Goal: Information Seeking & Learning: Learn about a topic

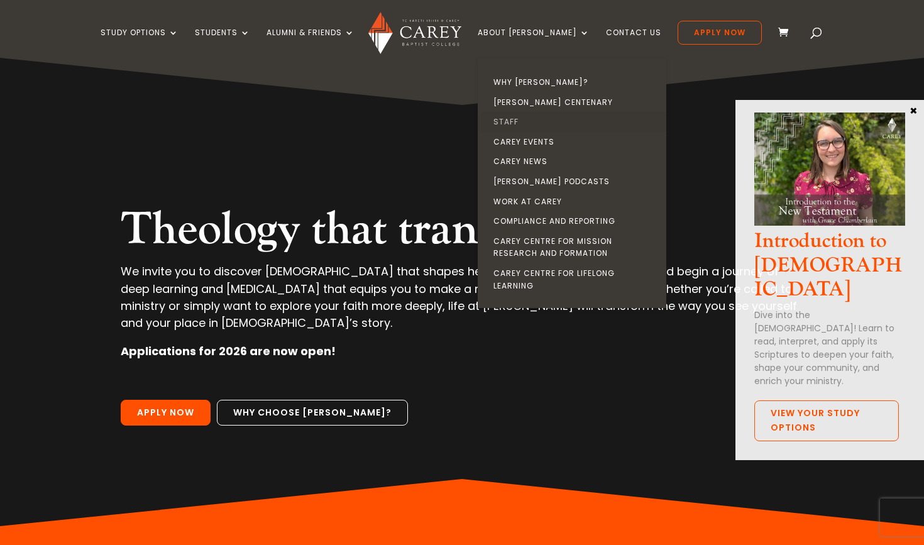
click at [527, 123] on link "Staff" at bounding box center [575, 122] width 189 height 20
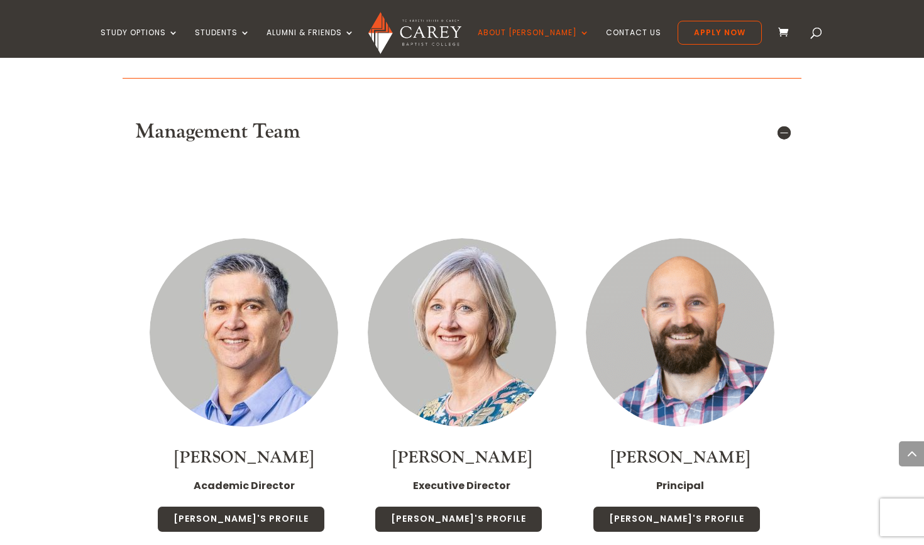
scroll to position [829, 0]
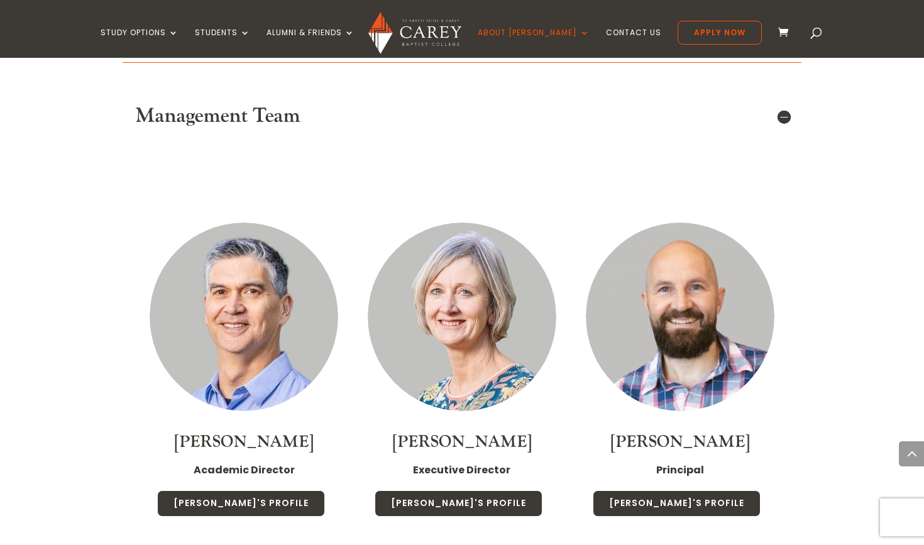
click at [586, 321] on link at bounding box center [680, 317] width 189 height 189
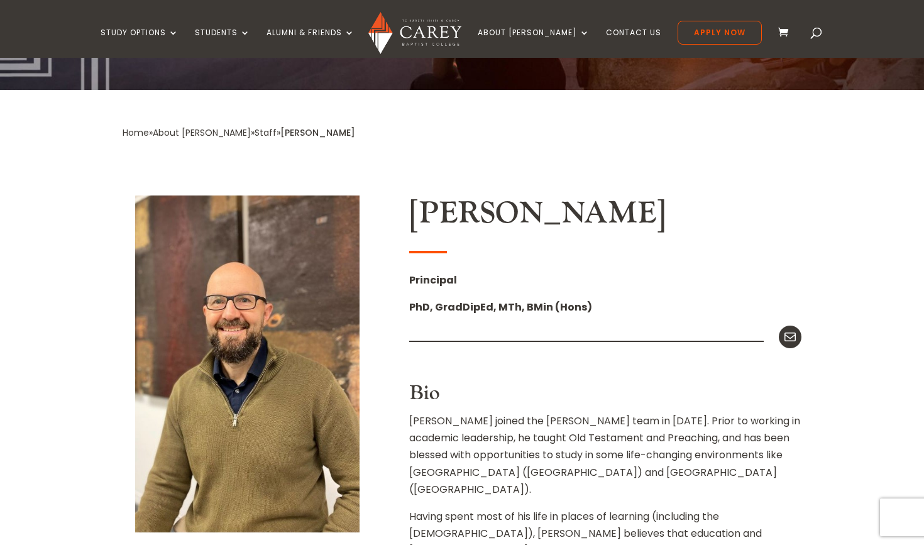
scroll to position [162, 0]
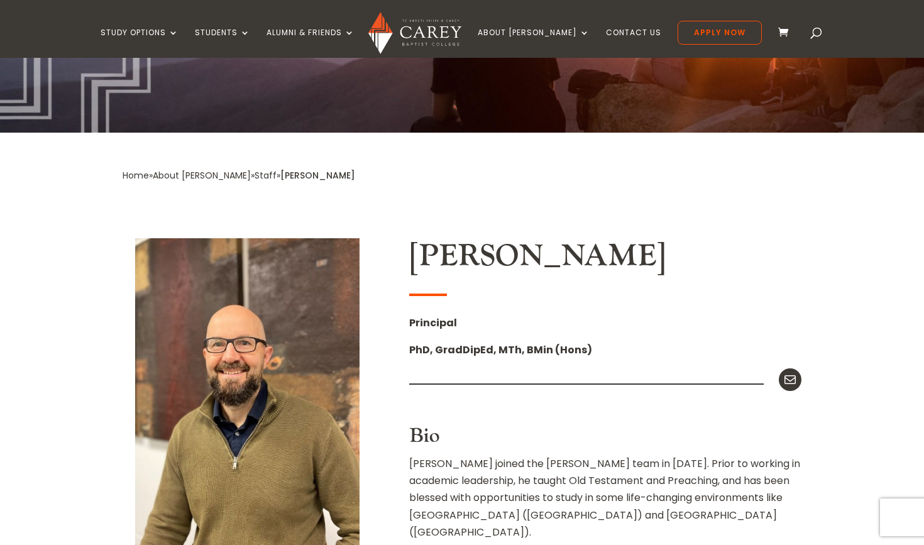
click at [255, 176] on link "Staff" at bounding box center [266, 175] width 22 height 13
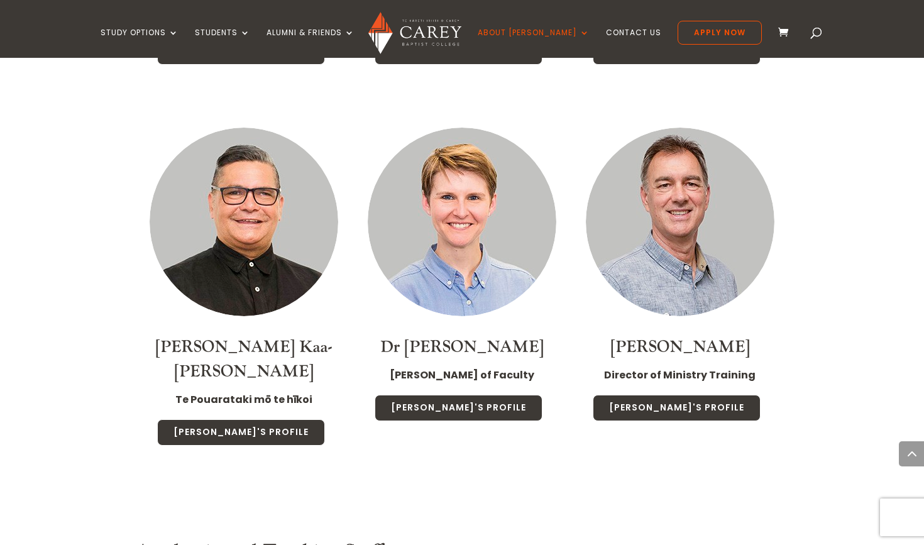
scroll to position [1282, 0]
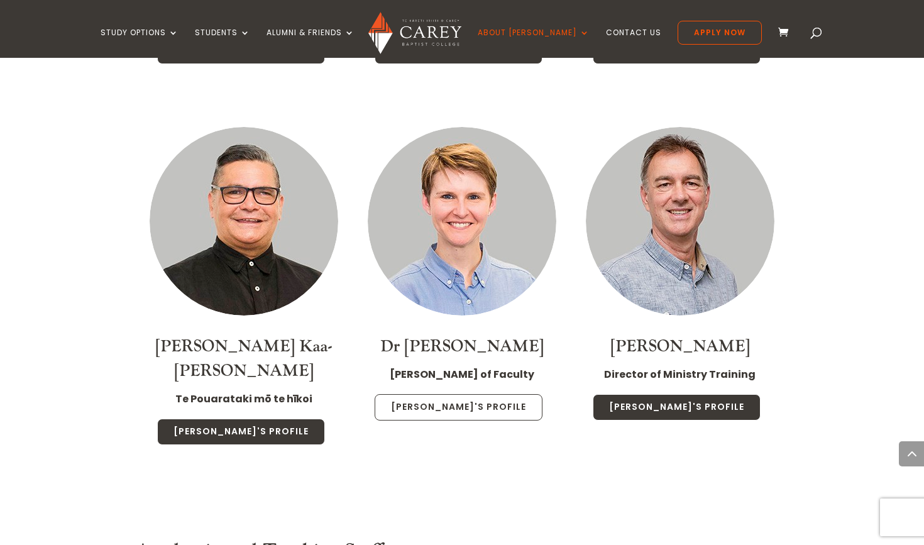
click at [449, 395] on link "Christa's Profile" at bounding box center [459, 407] width 168 height 26
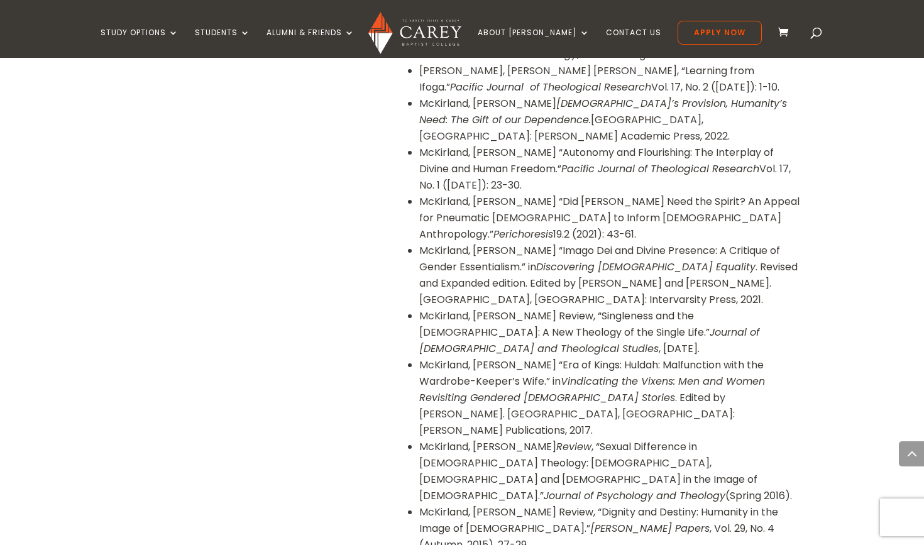
scroll to position [1377, 0]
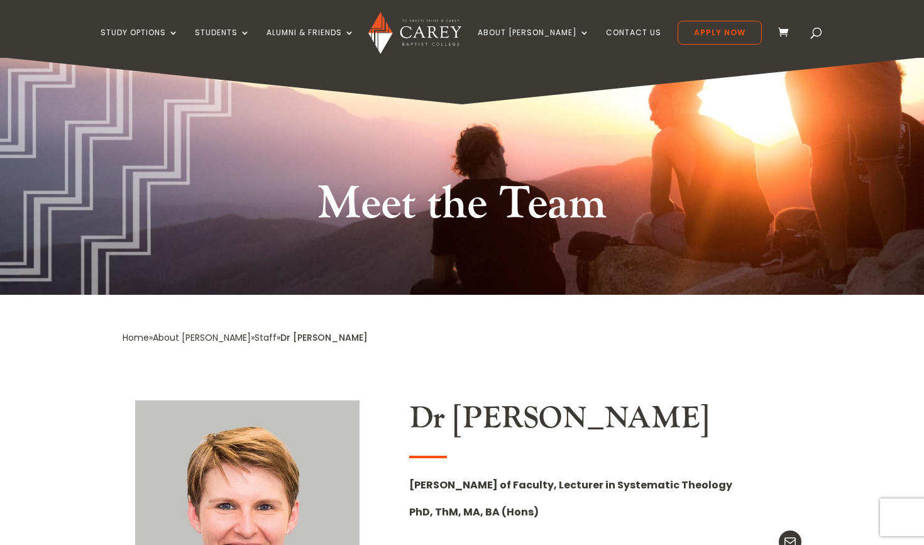
scroll to position [0, 0]
click at [363, 370] on div "Home » About Carey » Staff » Dr Christa McKirland" at bounding box center [462, 355] width 679 height 53
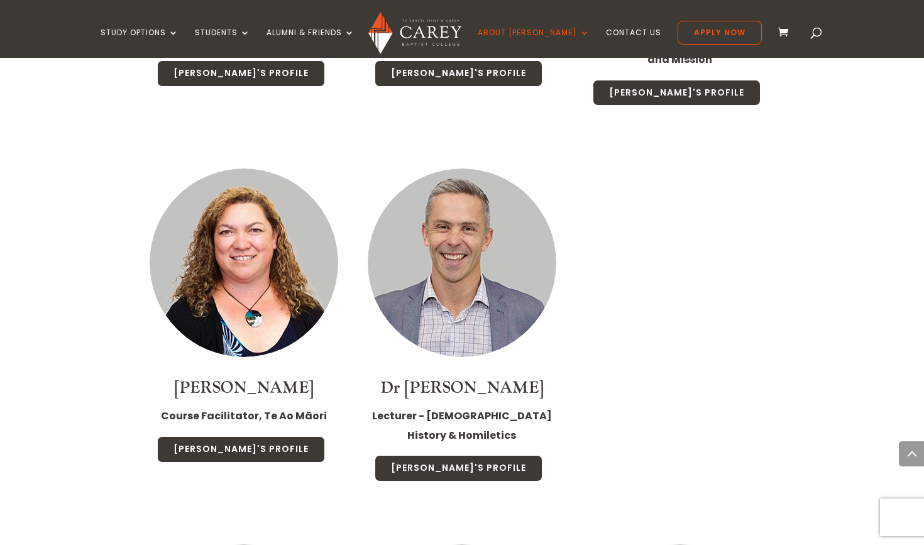
scroll to position [2841, 0]
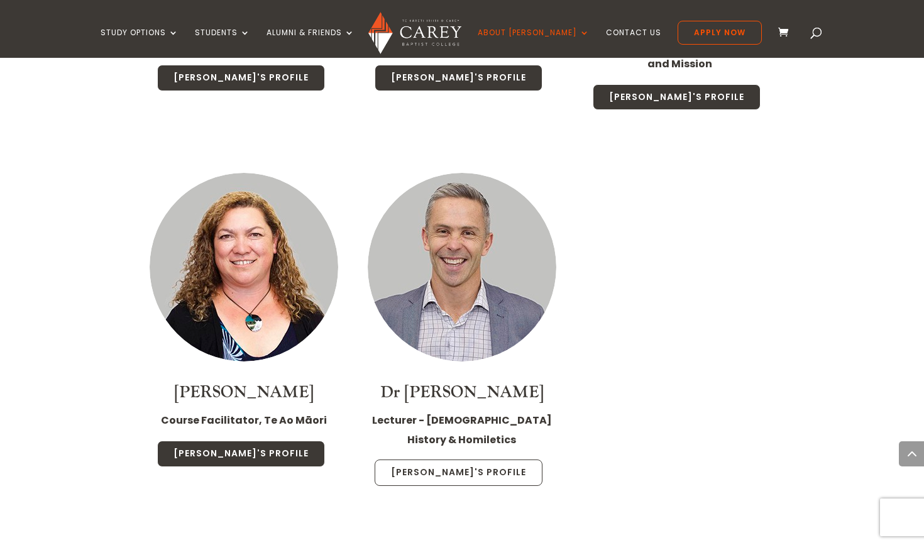
click at [487, 460] on link "[PERSON_NAME]'s Profile" at bounding box center [459, 473] width 168 height 26
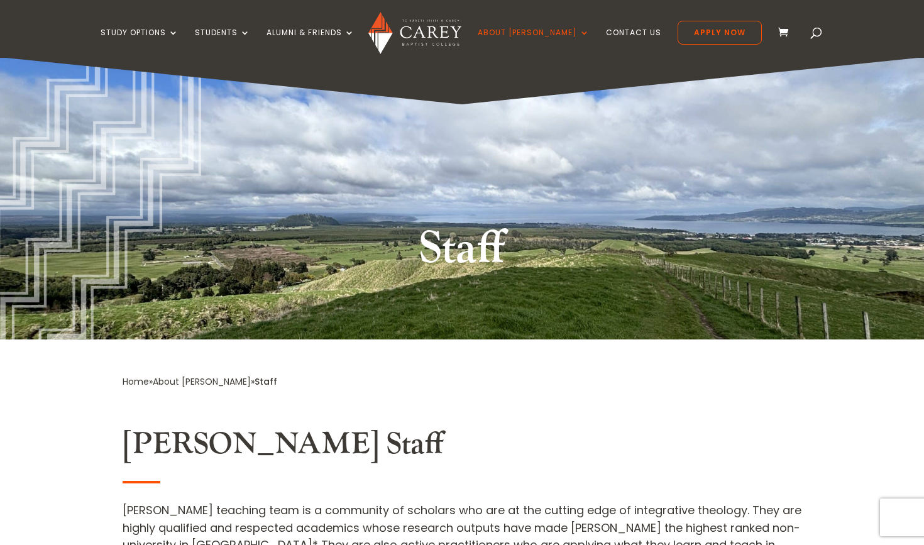
scroll to position [0, 0]
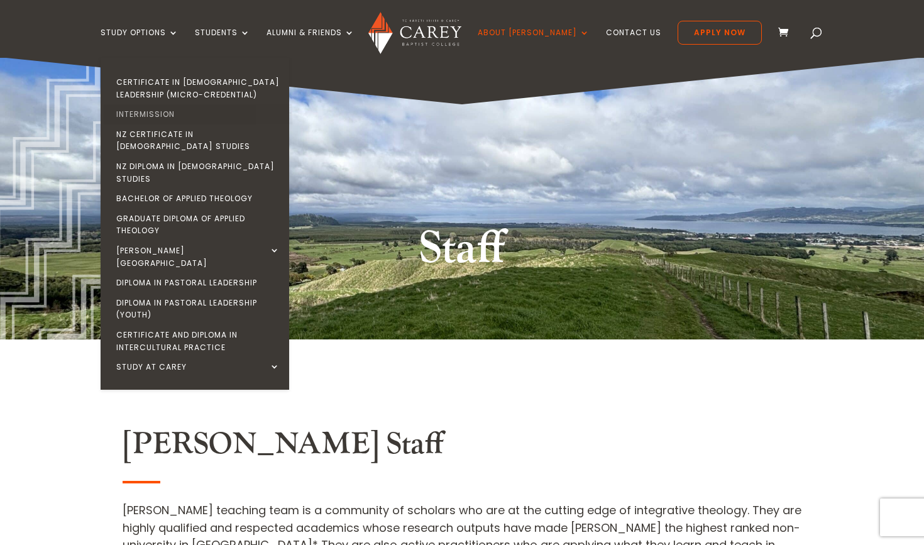
click at [179, 114] on link "Intermission" at bounding box center [198, 114] width 189 height 20
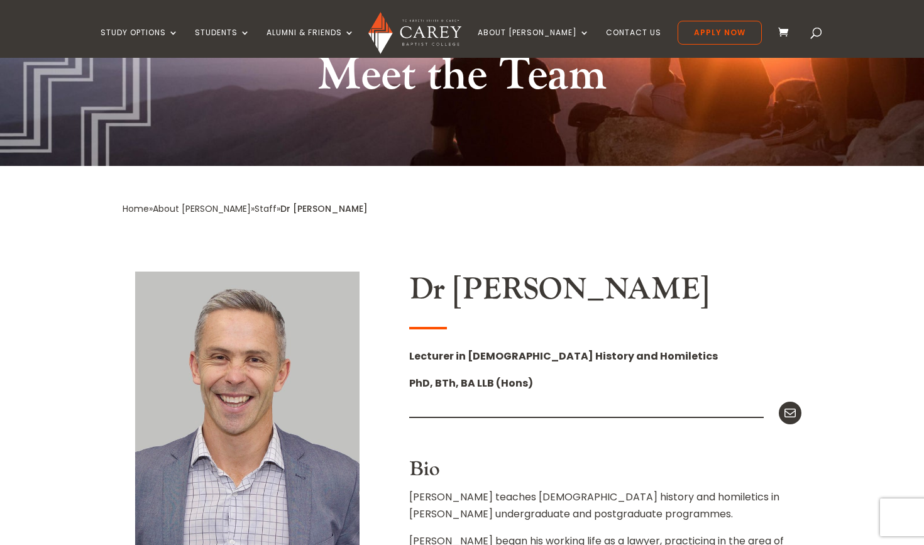
scroll to position [117, 0]
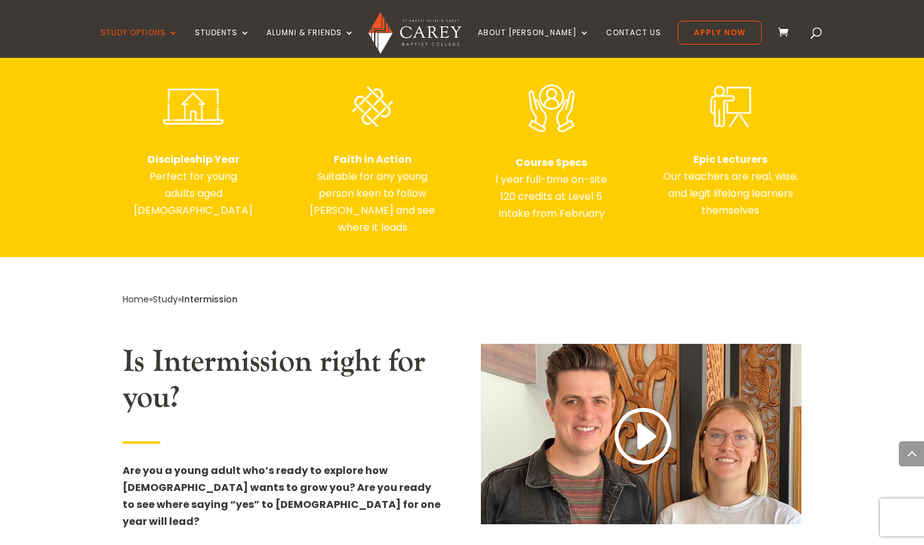
scroll to position [595, 0]
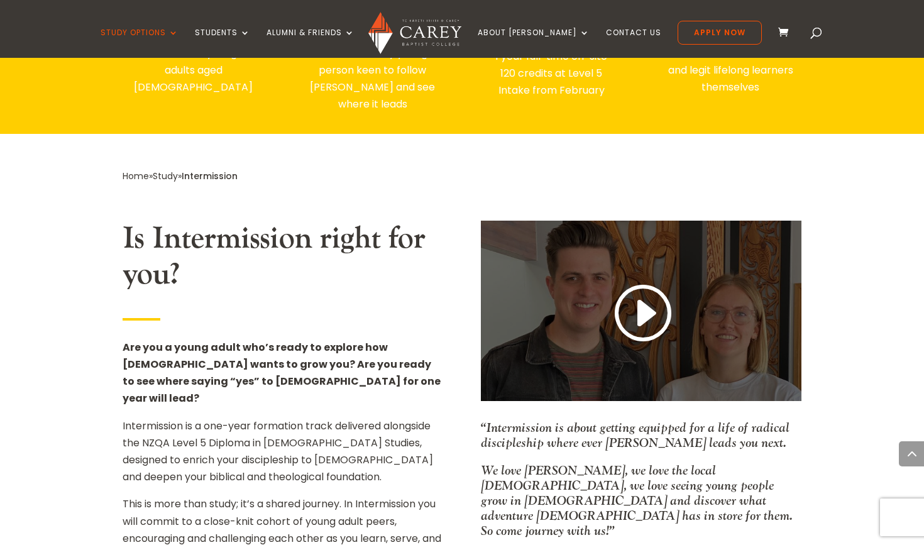
click at [640, 302] on link at bounding box center [641, 314] width 60 height 66
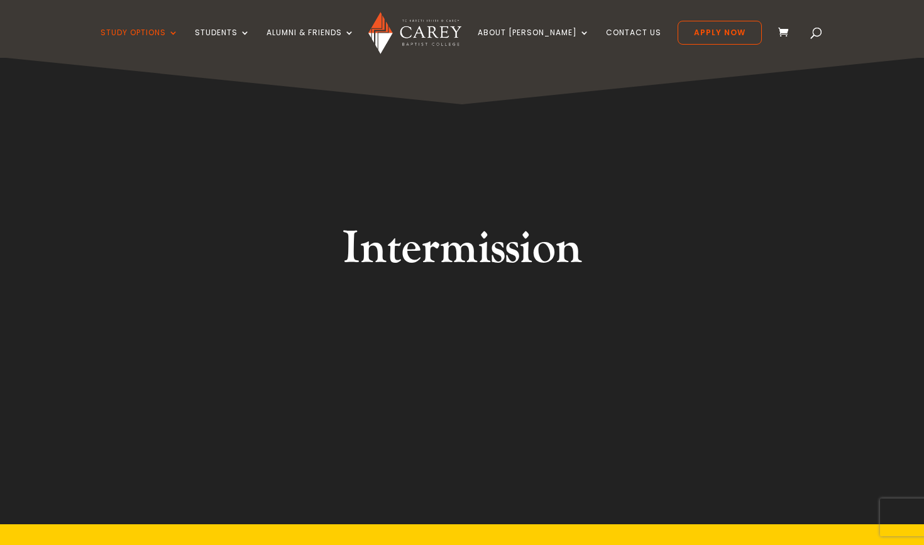
scroll to position [0, 0]
